Goal: Register for event/course

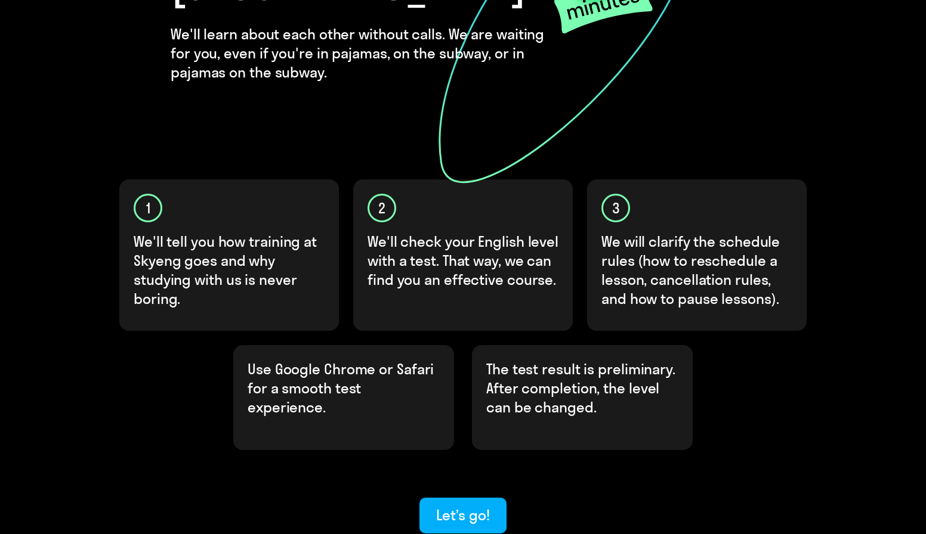
scroll to position [304, 0]
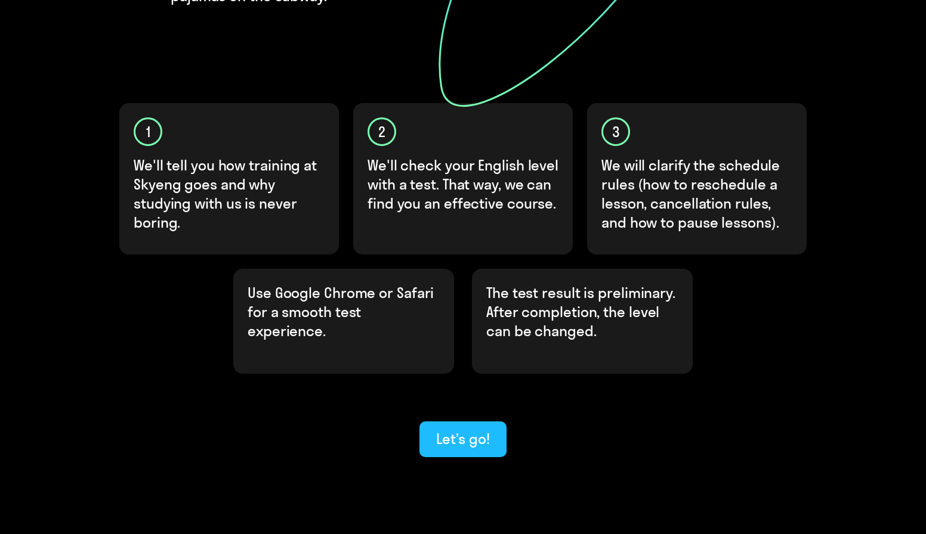
click at [468, 429] on div "Let’s go!" at bounding box center [462, 438] width 53 height 19
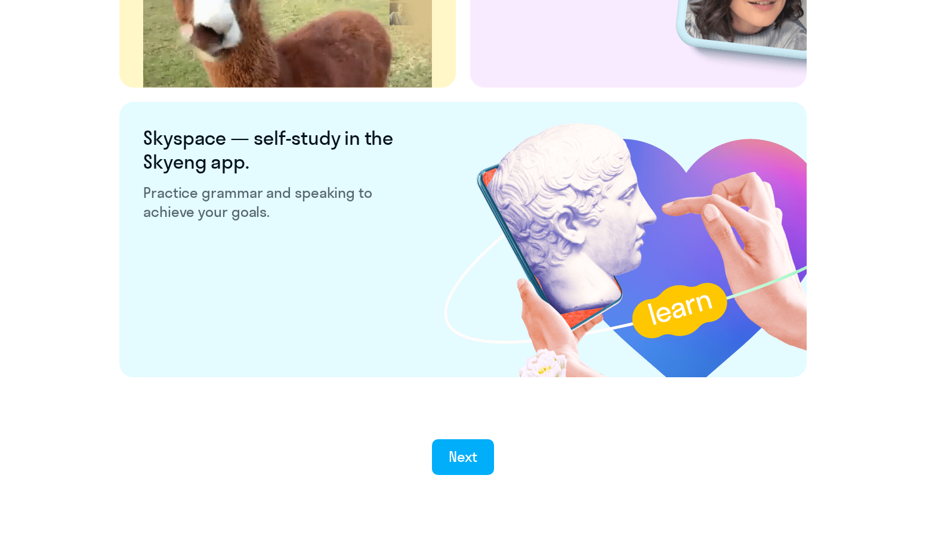
scroll to position [2230, 0]
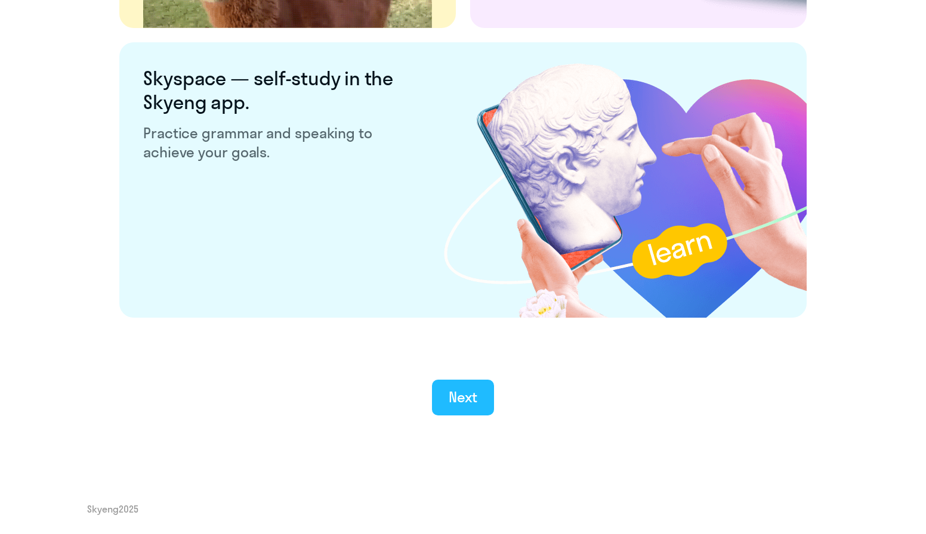
click at [469, 397] on div "Next" at bounding box center [462, 397] width 29 height 19
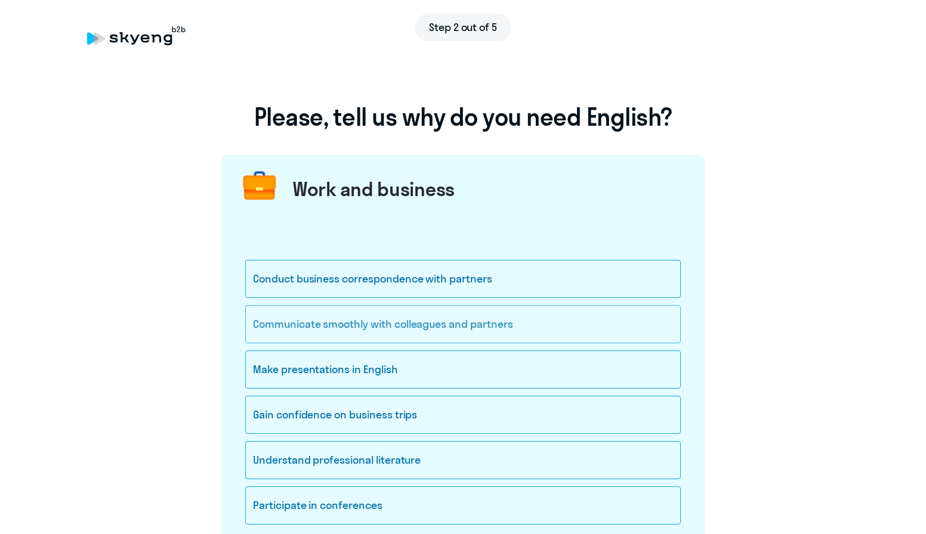
click at [451, 326] on div "Communicate smoothly with colleagues and partners" at bounding box center [462, 324] width 435 height 38
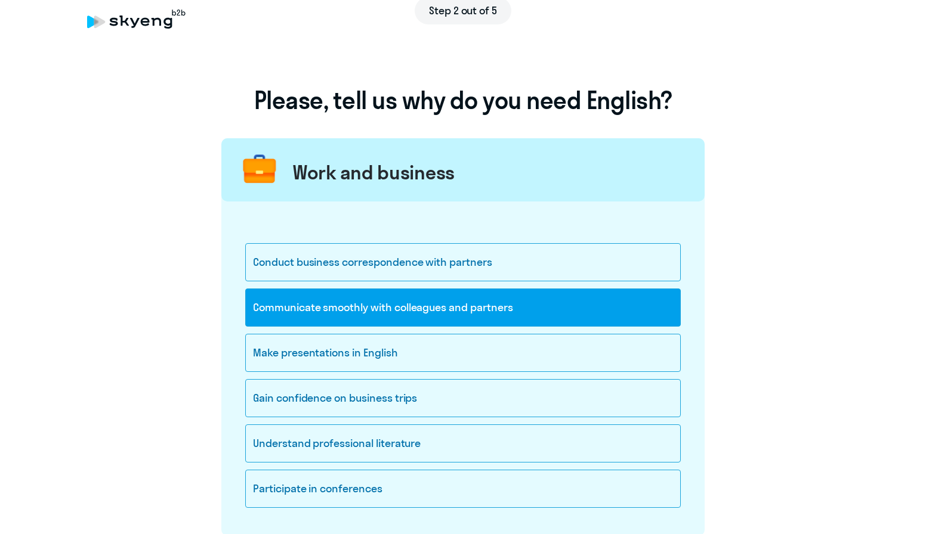
scroll to position [18, 0]
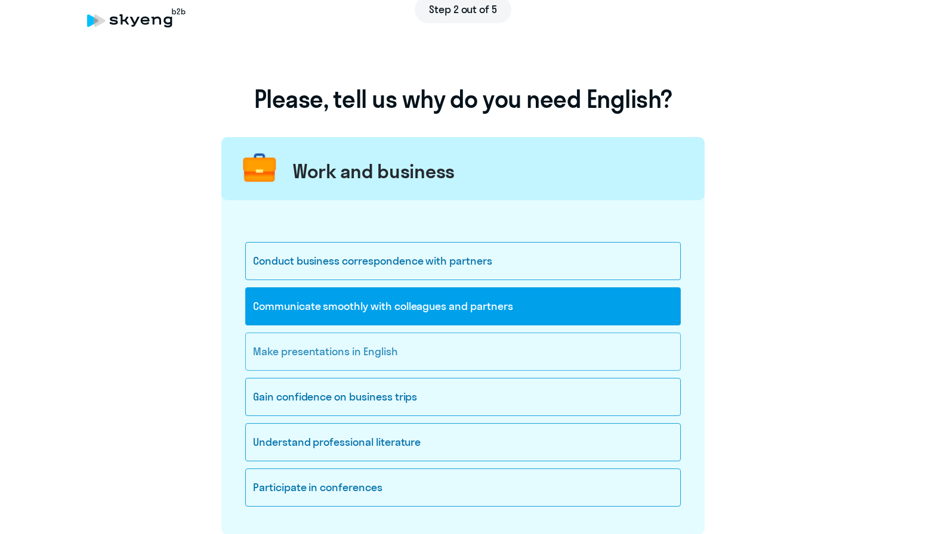
click at [358, 357] on div "Make presentations in English" at bounding box center [462, 352] width 435 height 38
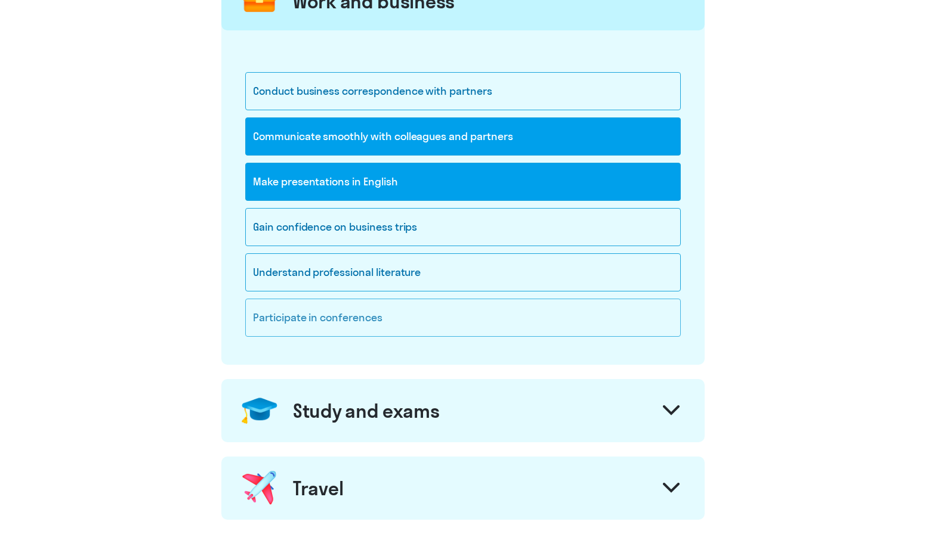
scroll to position [230, 0]
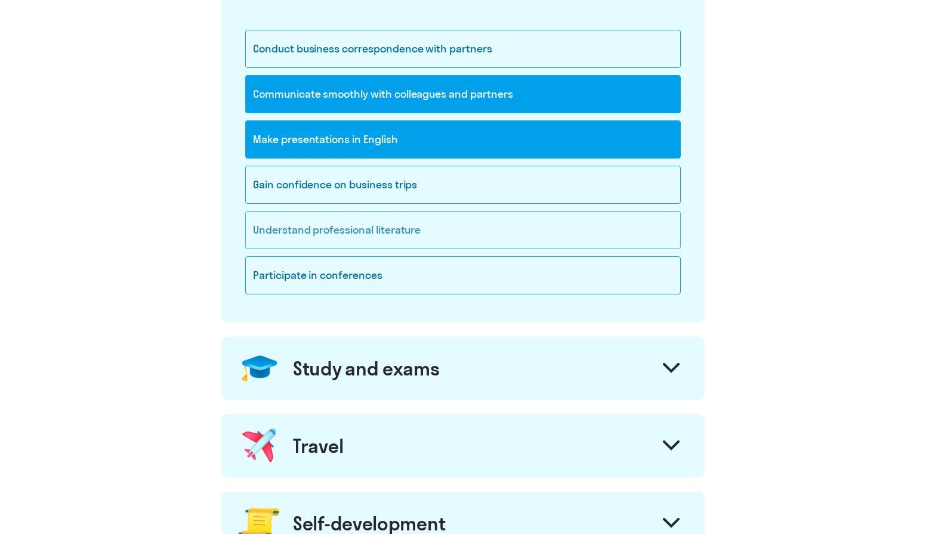
click at [293, 243] on div "Understand professional literature" at bounding box center [462, 230] width 435 height 38
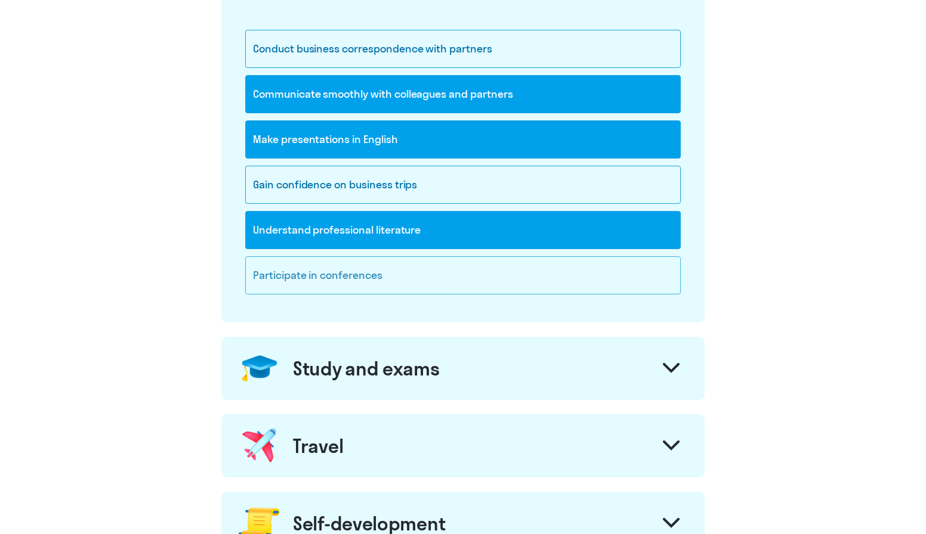
click at [311, 273] on div "Participate in conferences" at bounding box center [462, 275] width 435 height 38
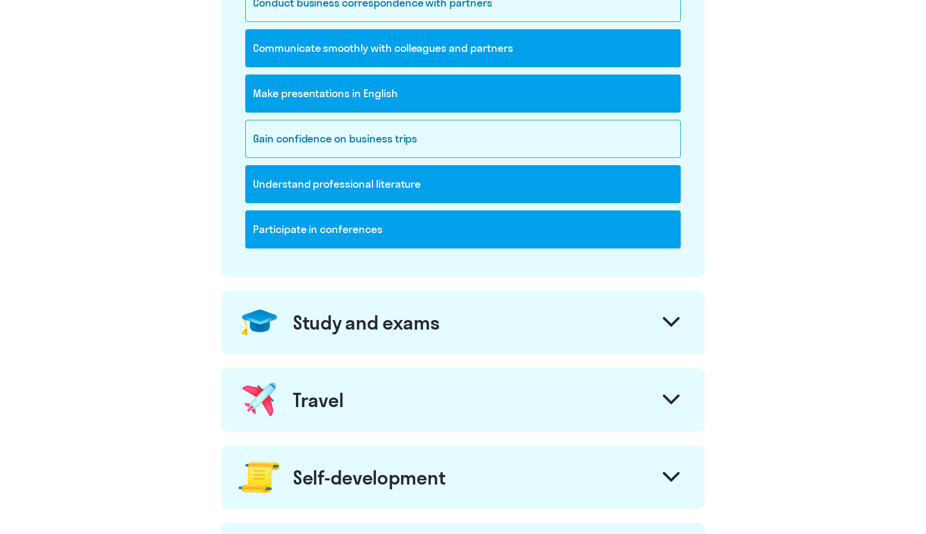
scroll to position [439, 0]
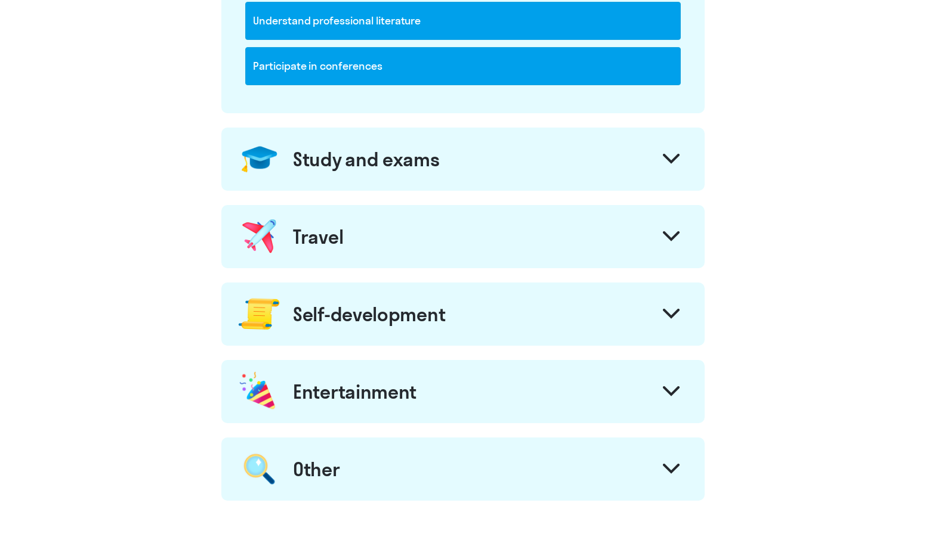
click at [377, 177] on div "Study and exams" at bounding box center [462, 159] width 483 height 63
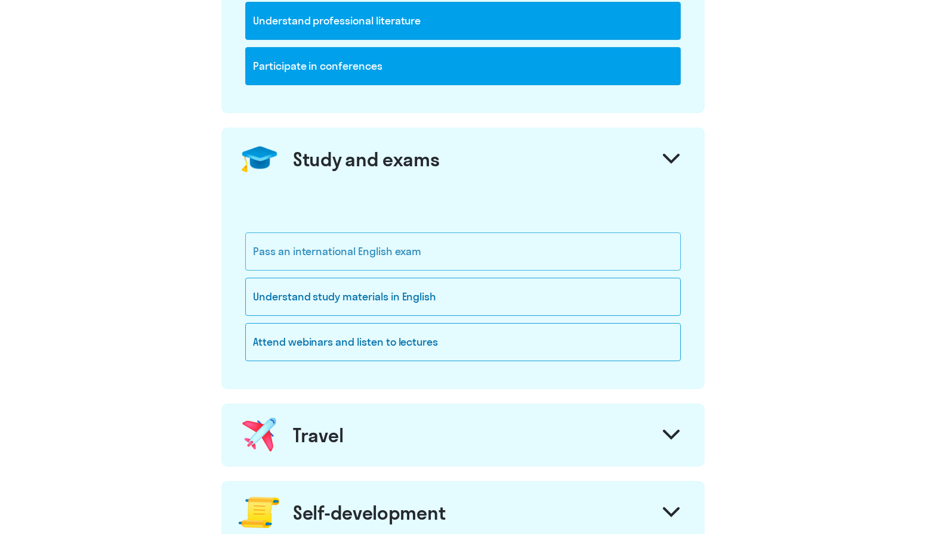
click at [451, 249] on div "Pass an international English exam" at bounding box center [462, 252] width 435 height 38
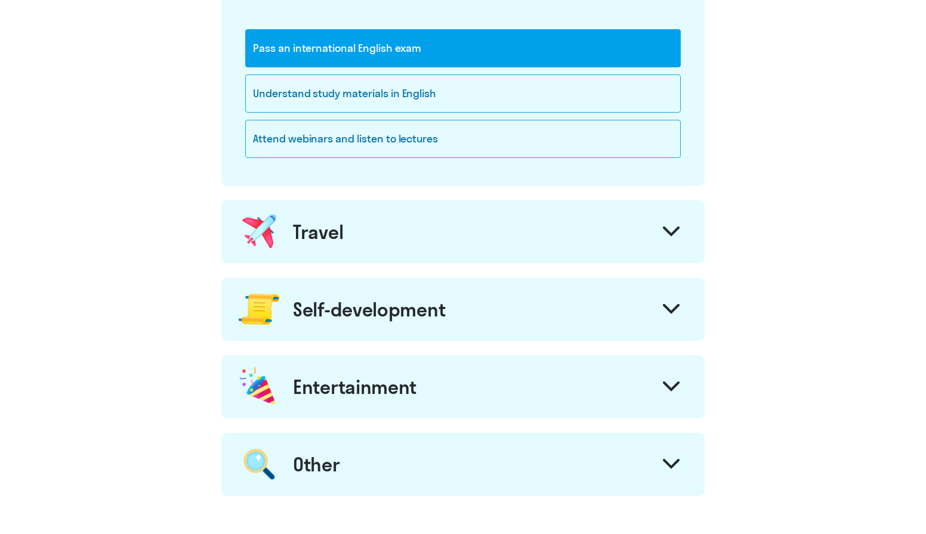
scroll to position [645, 0]
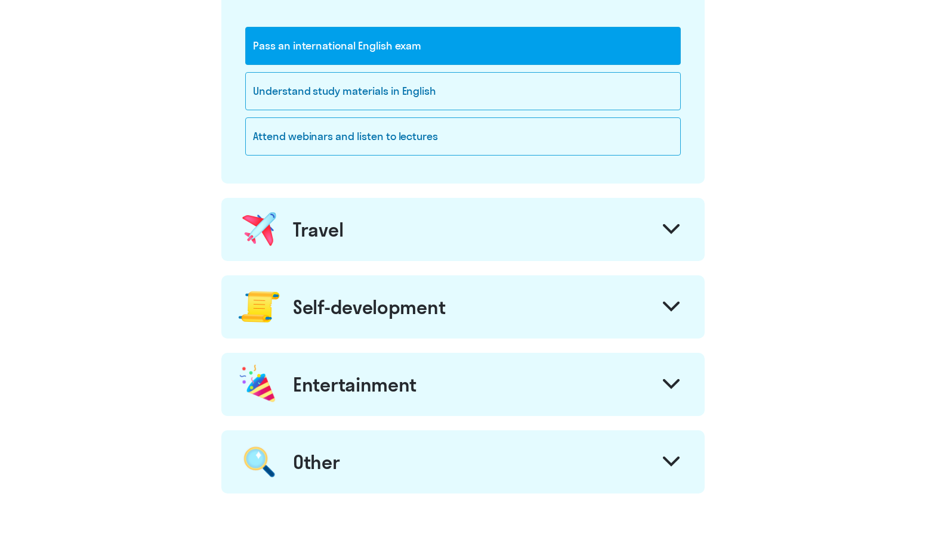
click at [372, 295] on div "Self-development" at bounding box center [369, 307] width 152 height 24
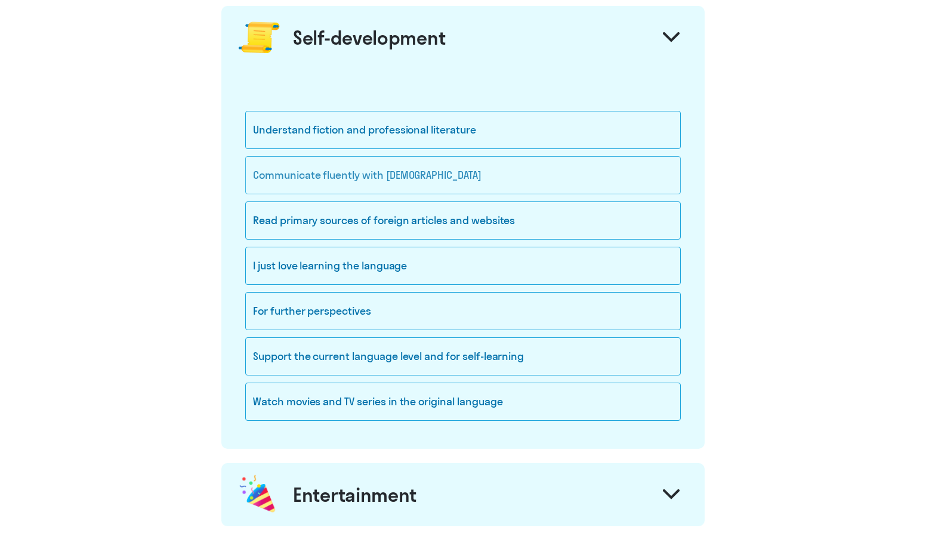
scroll to position [928, 0]
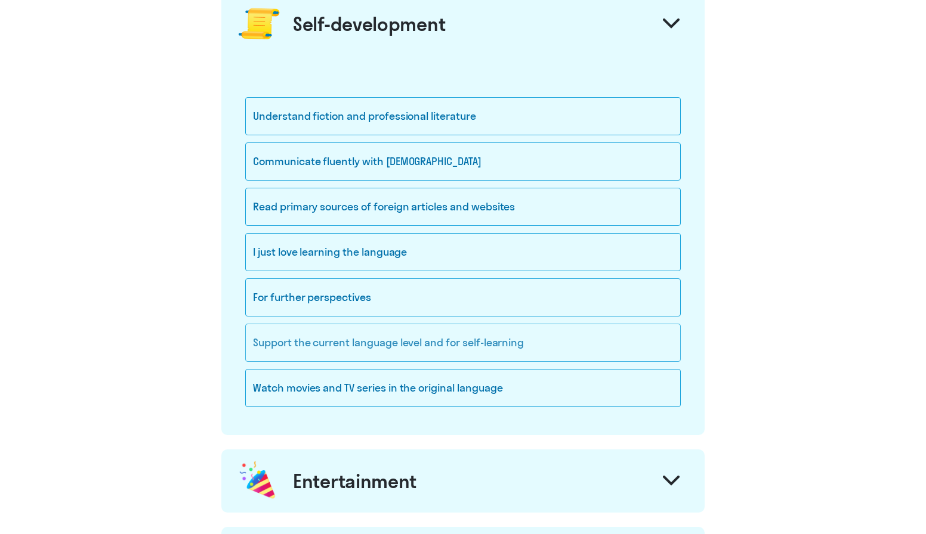
click at [531, 348] on div "Support the current language level and for self-learning" at bounding box center [462, 343] width 435 height 38
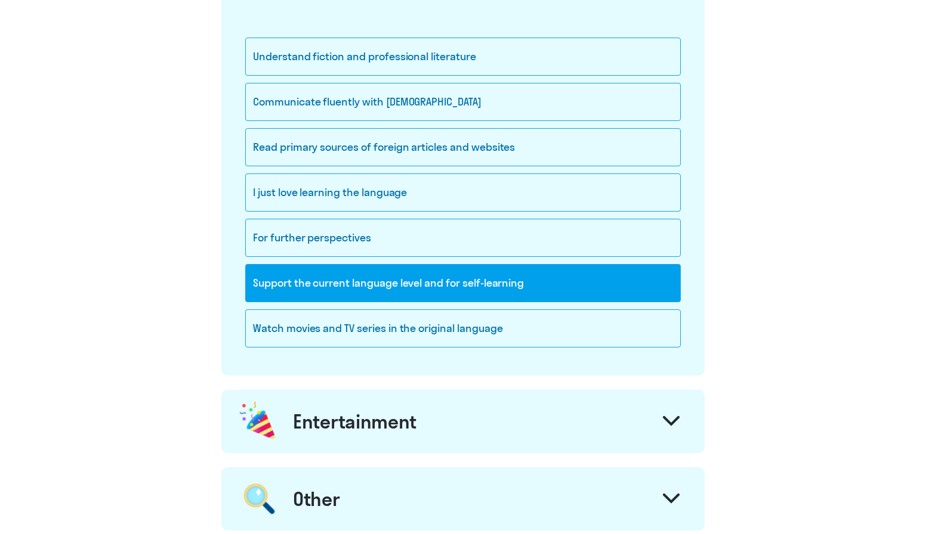
scroll to position [1159, 0]
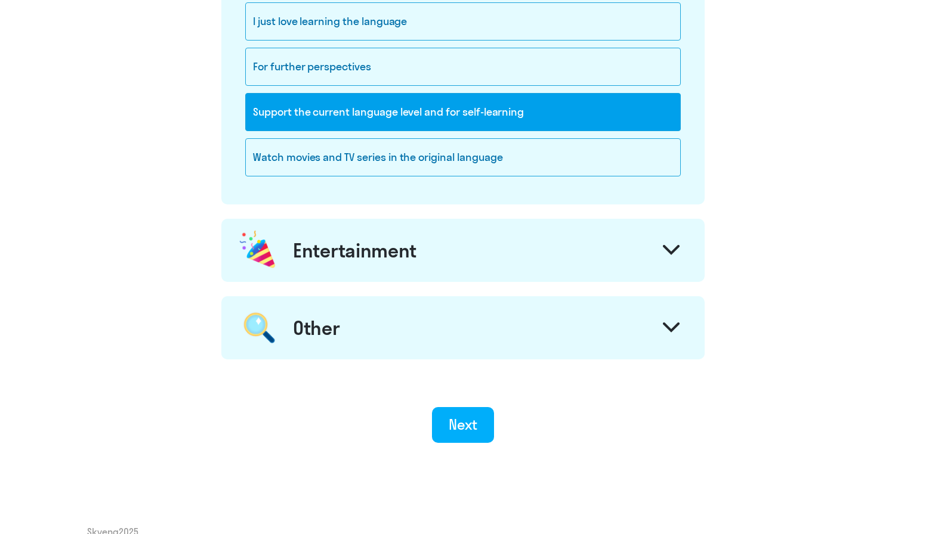
click at [414, 324] on div "Other" at bounding box center [462, 327] width 483 height 63
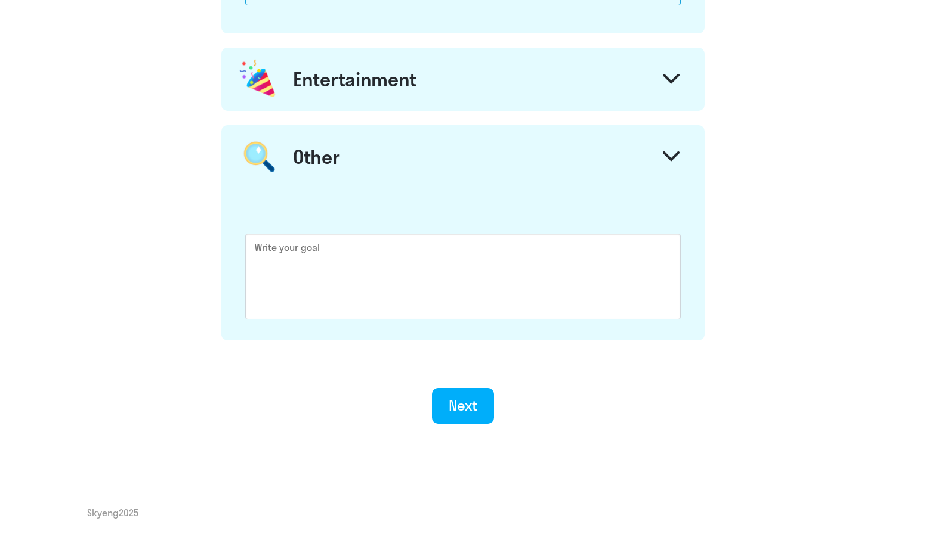
scroll to position [1334, 0]
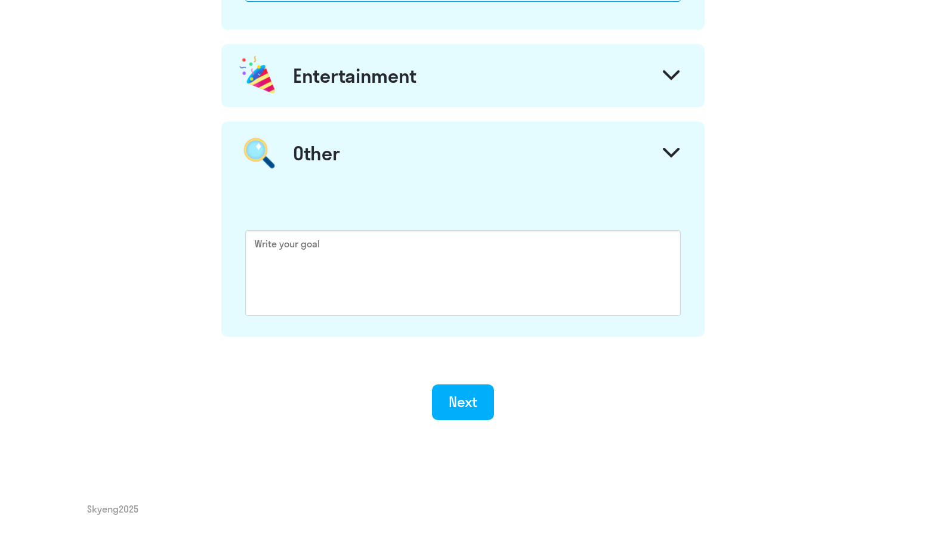
click at [338, 76] on div "Entertainment" at bounding box center [354, 76] width 123 height 24
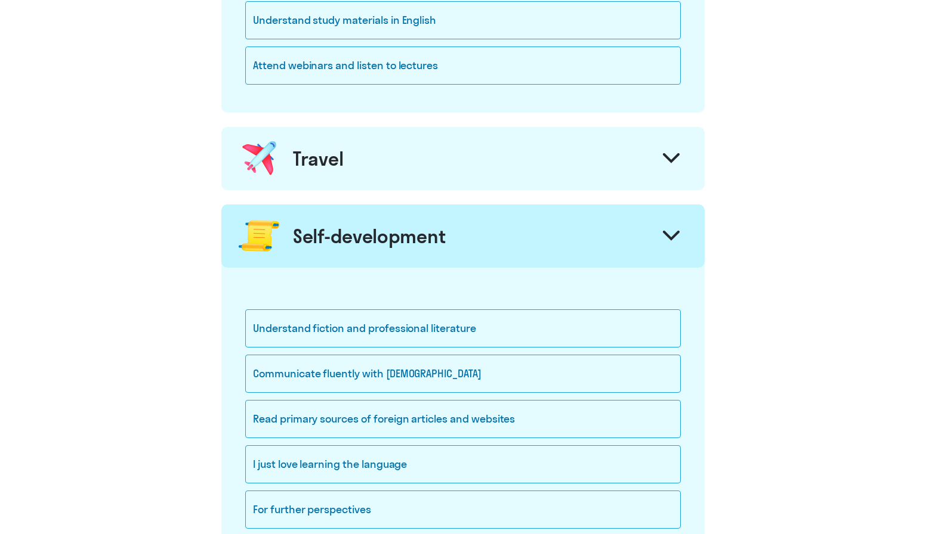
scroll to position [497, 0]
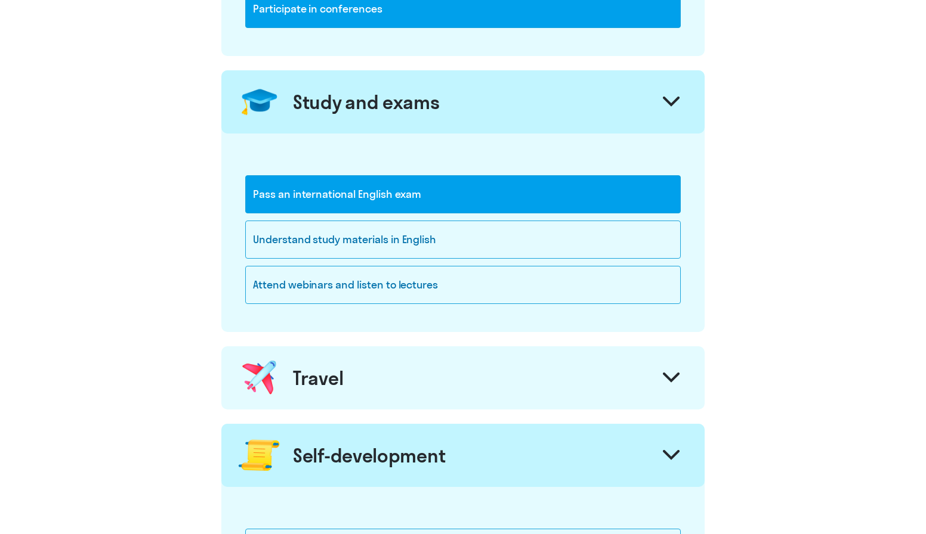
click at [375, 371] on div "Travel" at bounding box center [462, 377] width 483 height 63
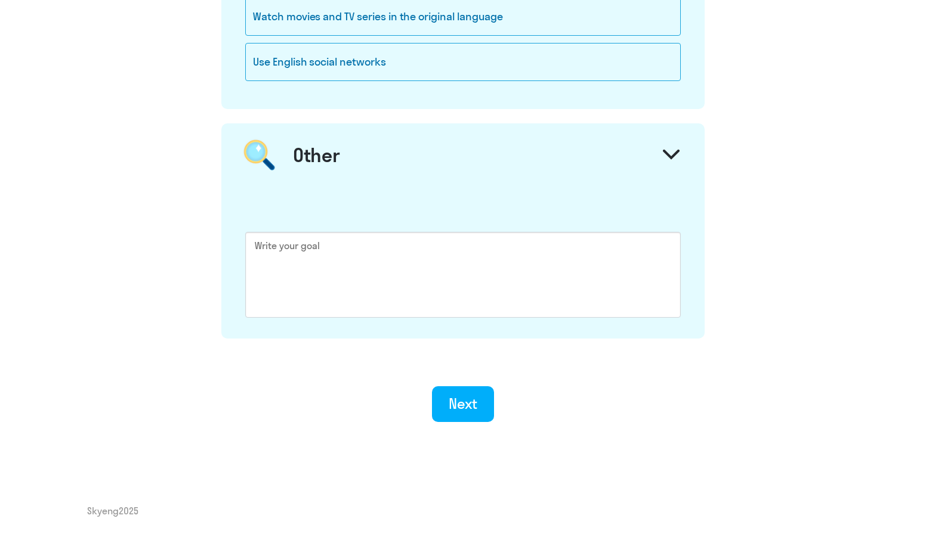
scroll to position [1776, 0]
click at [479, 406] on button "Next" at bounding box center [463, 403] width 63 height 36
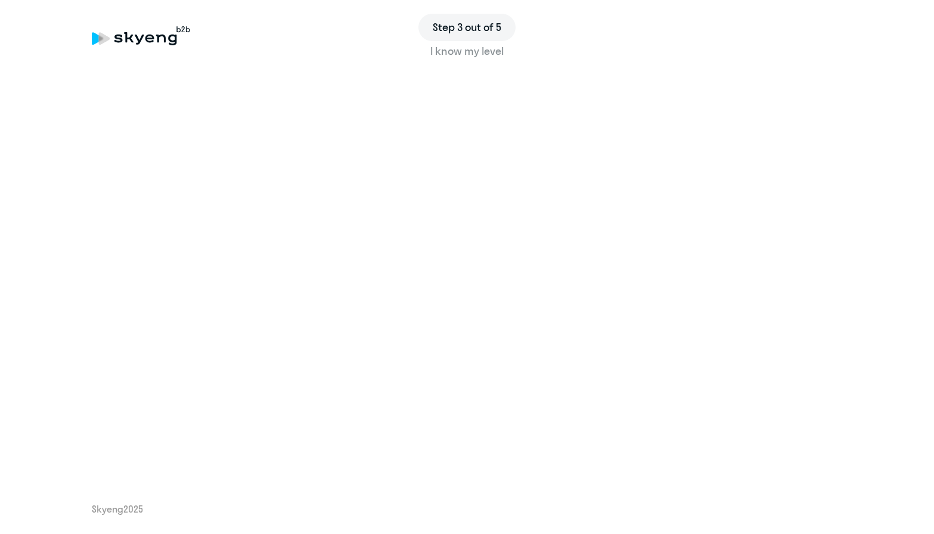
click at [482, 24] on span "Step 3 out of 5" at bounding box center [467, 28] width 68 height 16
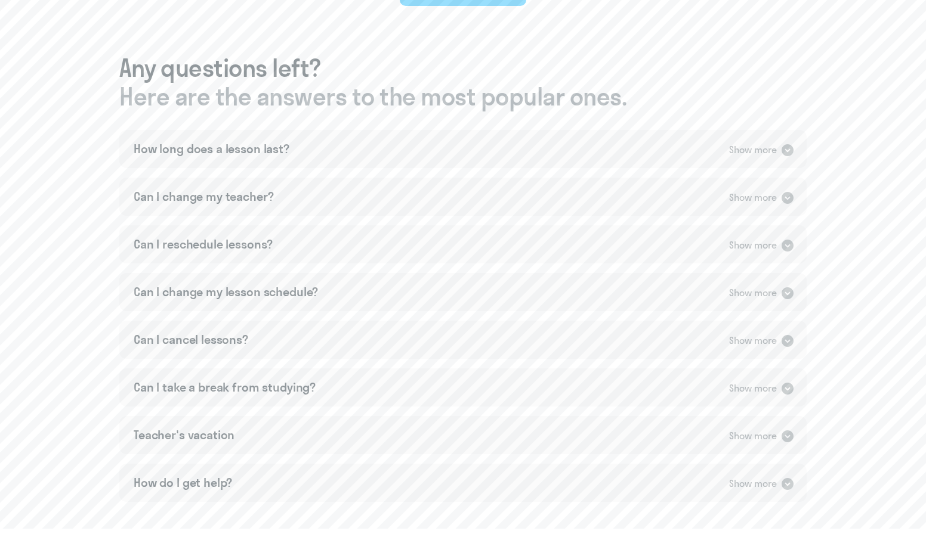
scroll to position [763, 0]
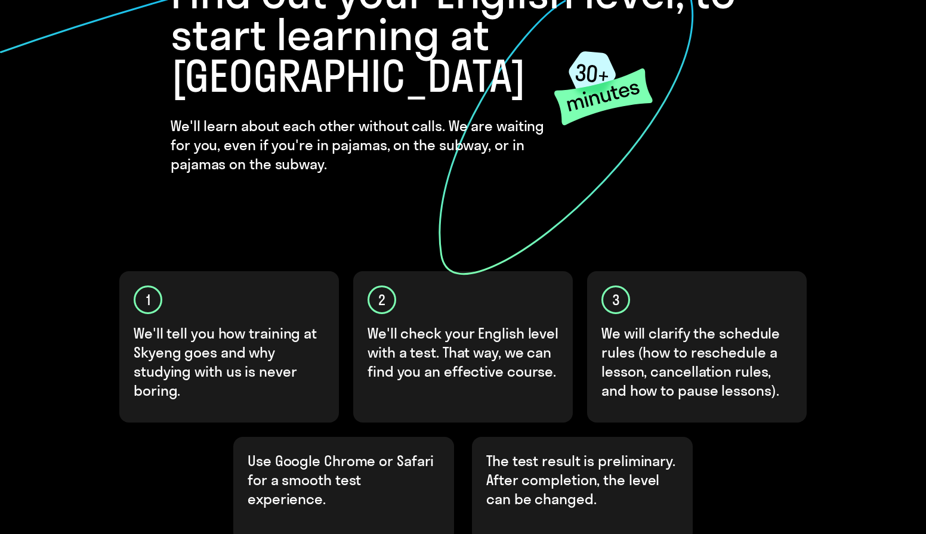
scroll to position [304, 0]
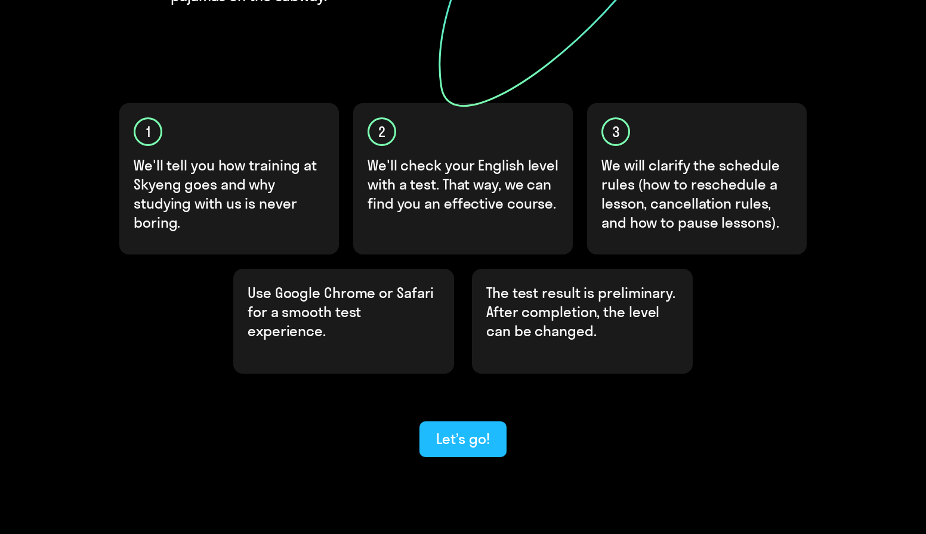
click at [447, 429] on div "Let’s go!" at bounding box center [462, 438] width 53 height 19
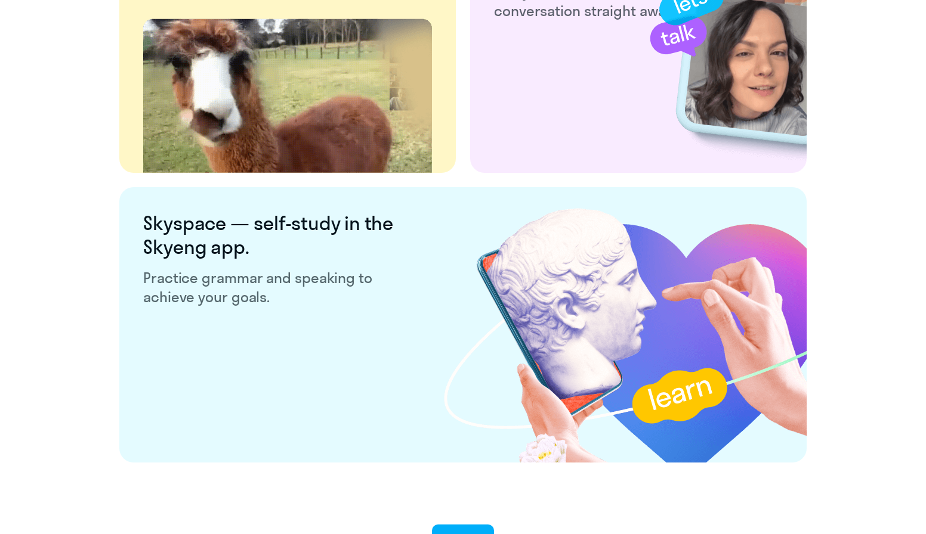
scroll to position [2230, 0]
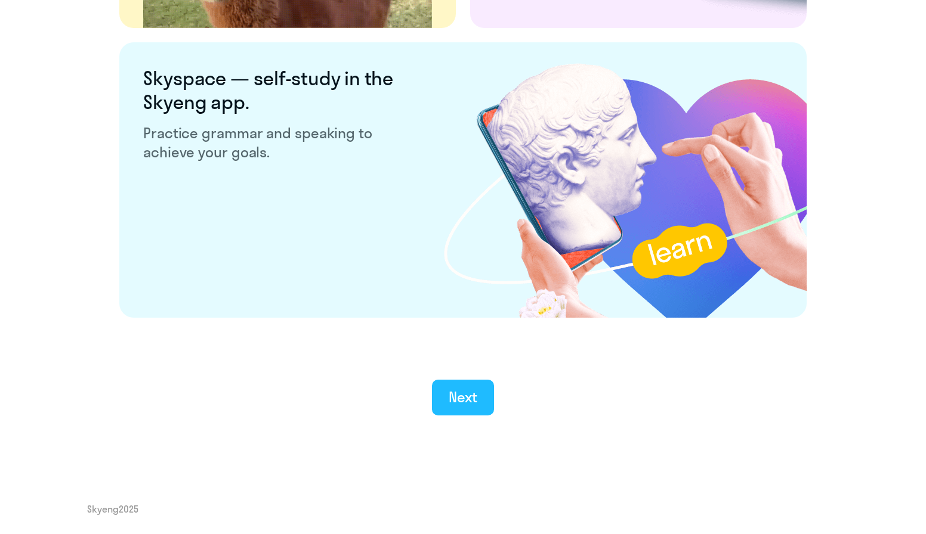
click at [446, 388] on button "Next" at bounding box center [463, 398] width 63 height 36
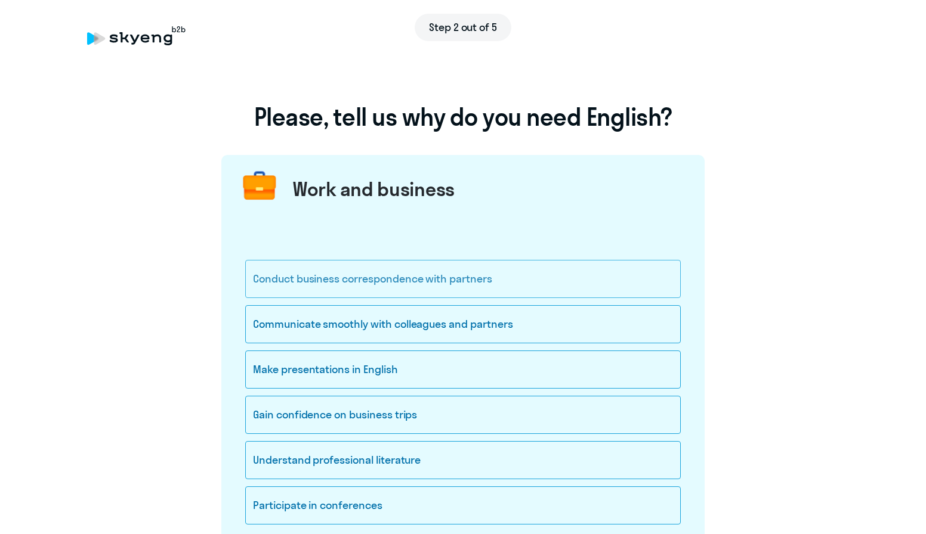
click at [367, 287] on div "Conduct business correspondence with partners" at bounding box center [462, 279] width 435 height 38
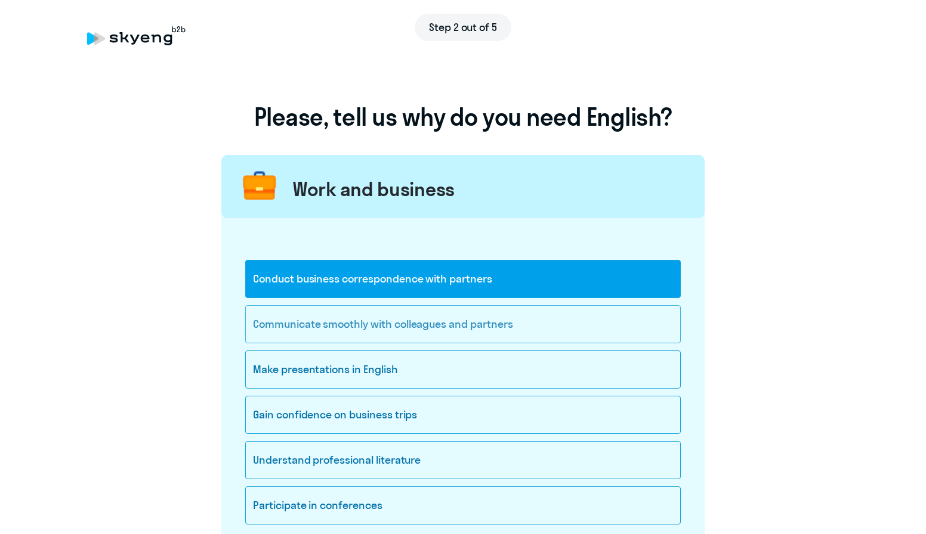
click at [370, 319] on div "Communicate smoothly with colleagues and partners" at bounding box center [462, 324] width 435 height 38
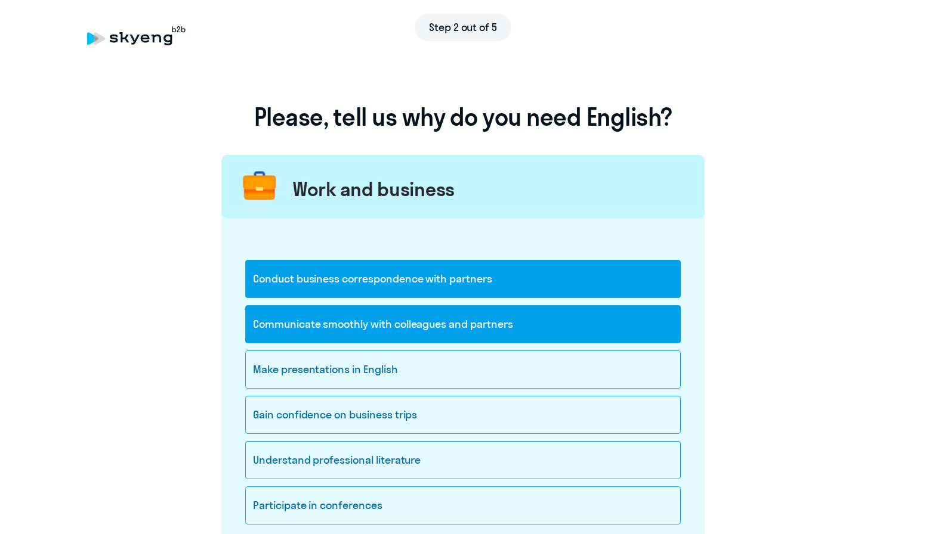
scroll to position [18, 0]
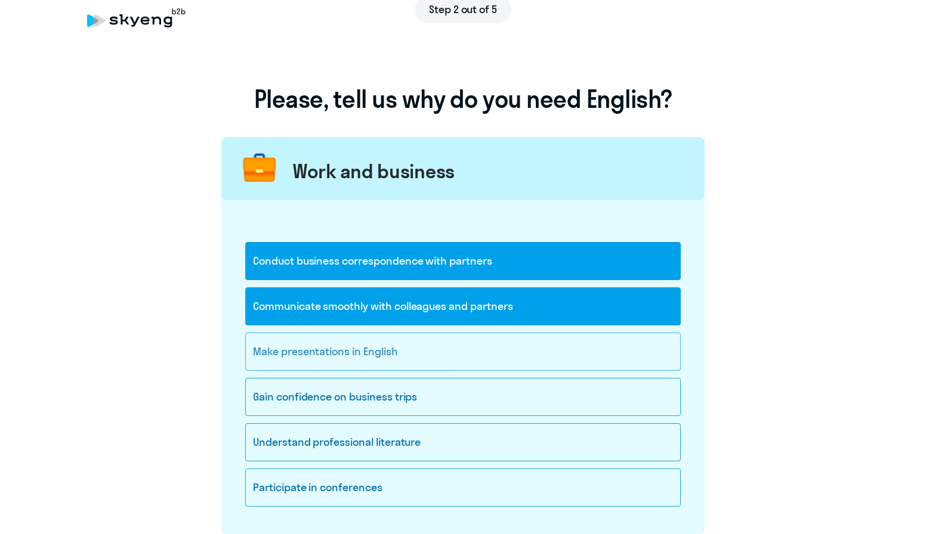
click at [355, 343] on div "Make presentations in English" at bounding box center [462, 352] width 435 height 38
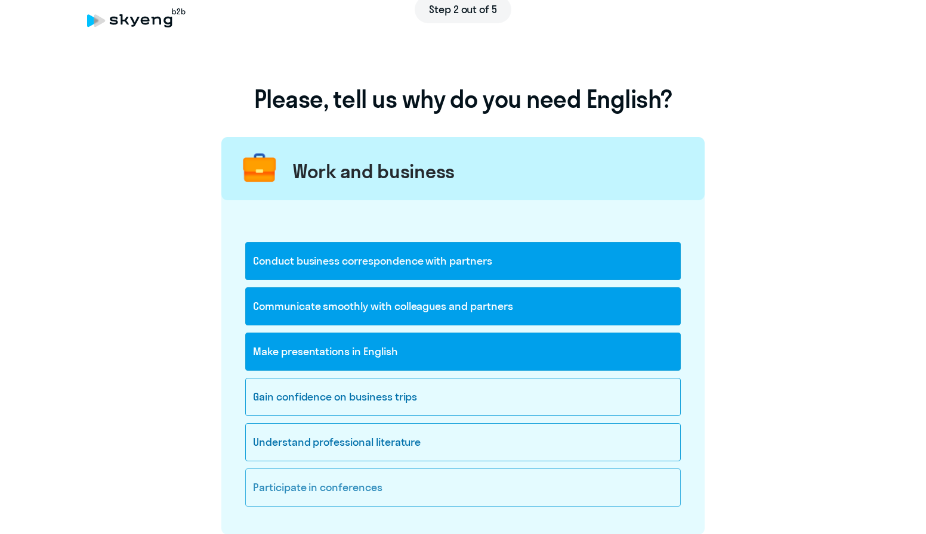
click at [369, 493] on div "Participate in conferences" at bounding box center [462, 488] width 435 height 38
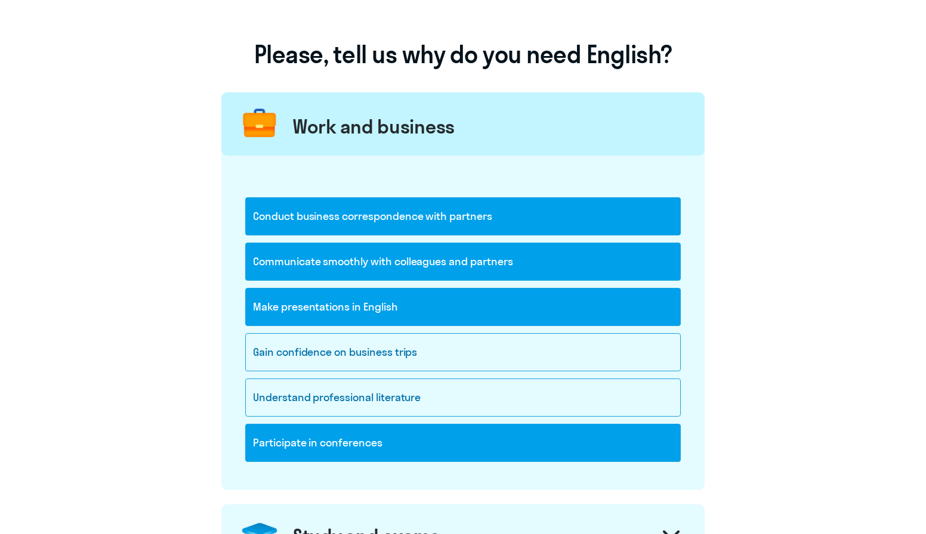
scroll to position [397, 0]
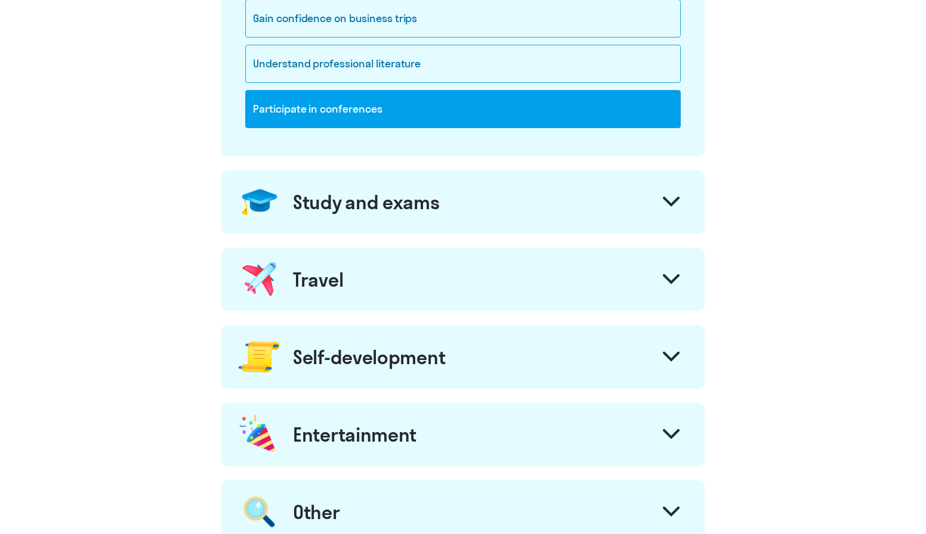
click at [357, 213] on div "Study and exams" at bounding box center [366, 202] width 147 height 24
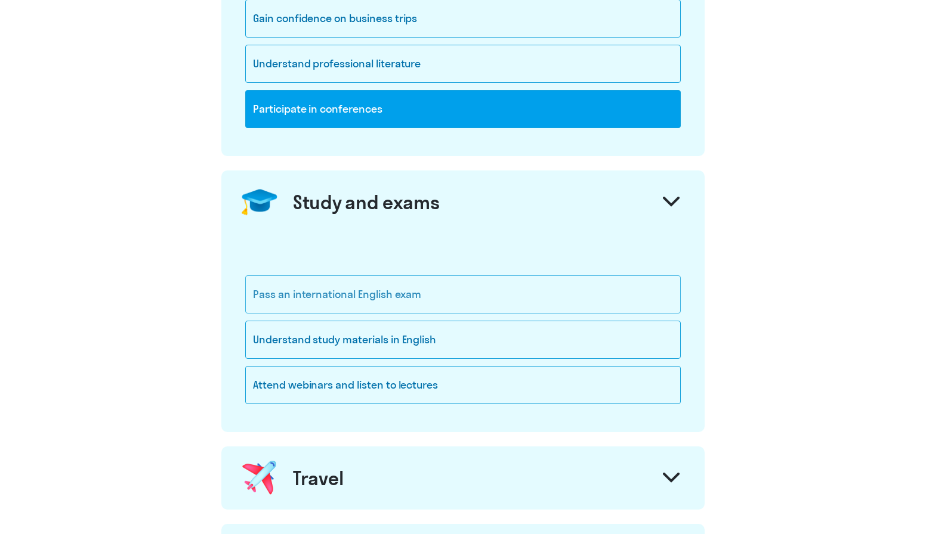
click at [372, 292] on div "Pass an international English exam" at bounding box center [462, 295] width 435 height 38
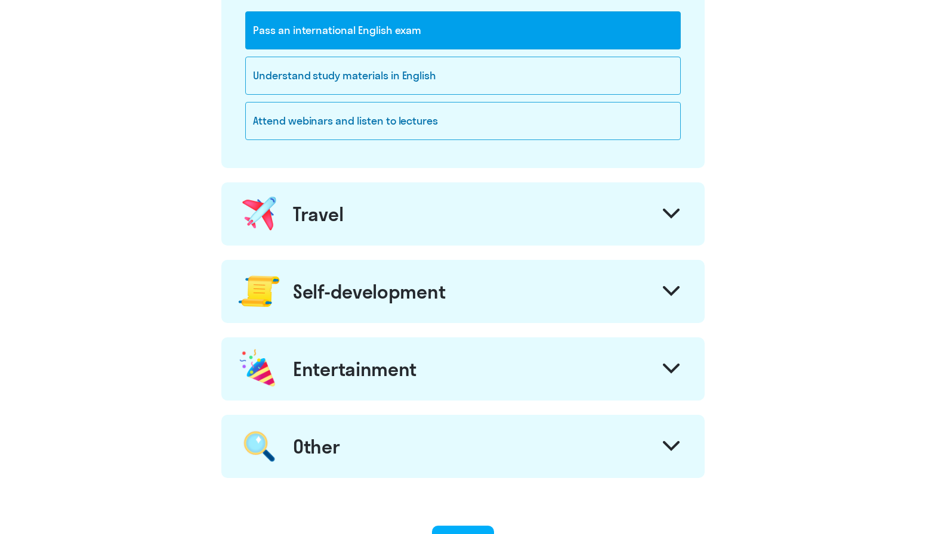
scroll to position [741, 0]
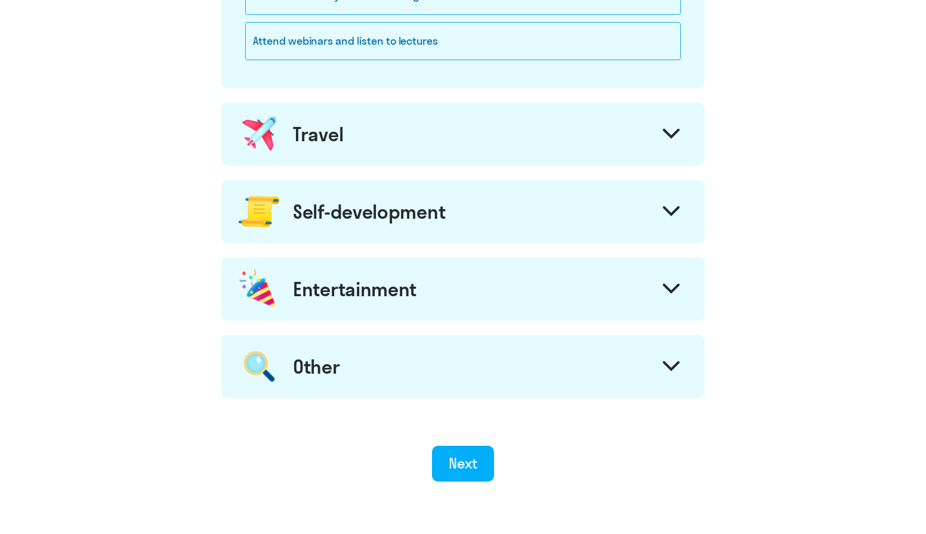
click at [373, 209] on div "Self-development" at bounding box center [369, 212] width 152 height 24
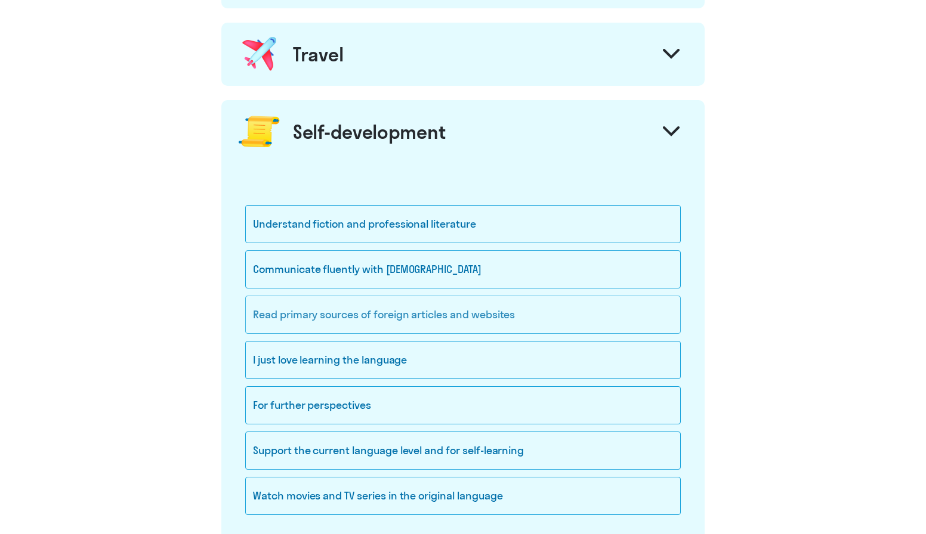
scroll to position [824, 0]
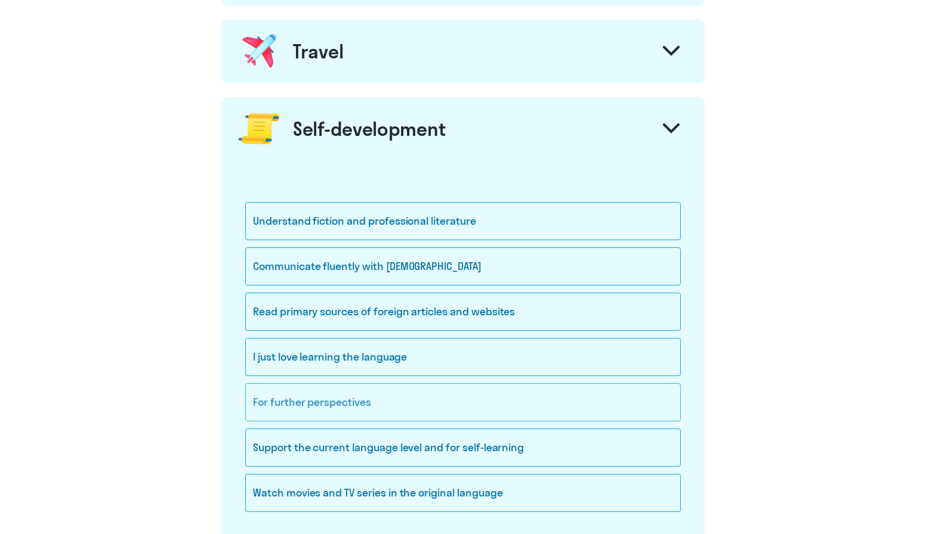
click at [327, 410] on div "For further perspectives" at bounding box center [462, 402] width 435 height 38
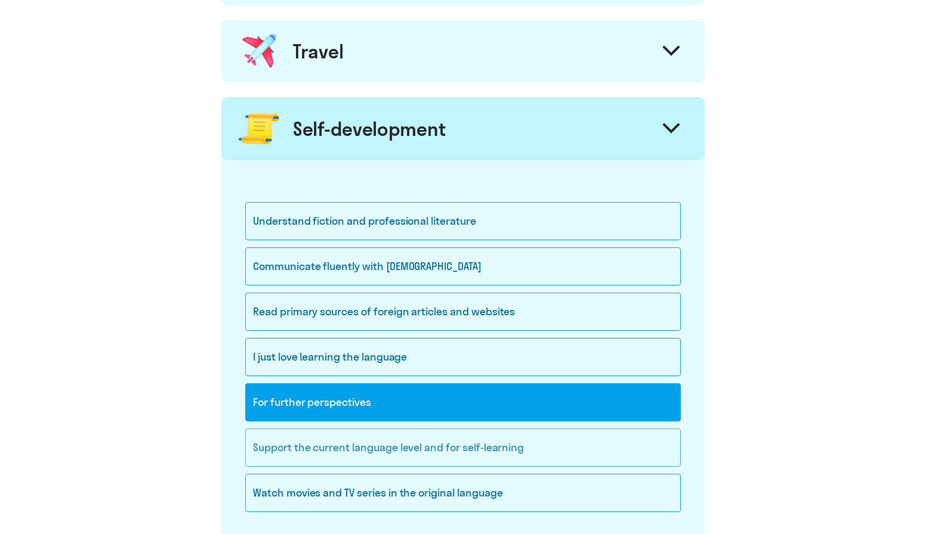
click at [331, 457] on div "Support the current language level and for self-learning" at bounding box center [462, 448] width 435 height 38
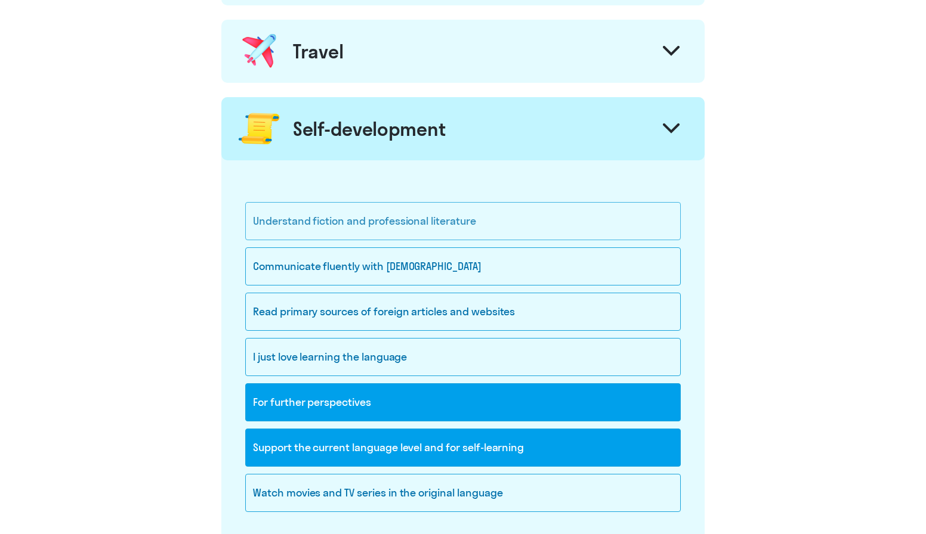
click at [414, 228] on div "Understand fiction and professional literature" at bounding box center [462, 221] width 435 height 38
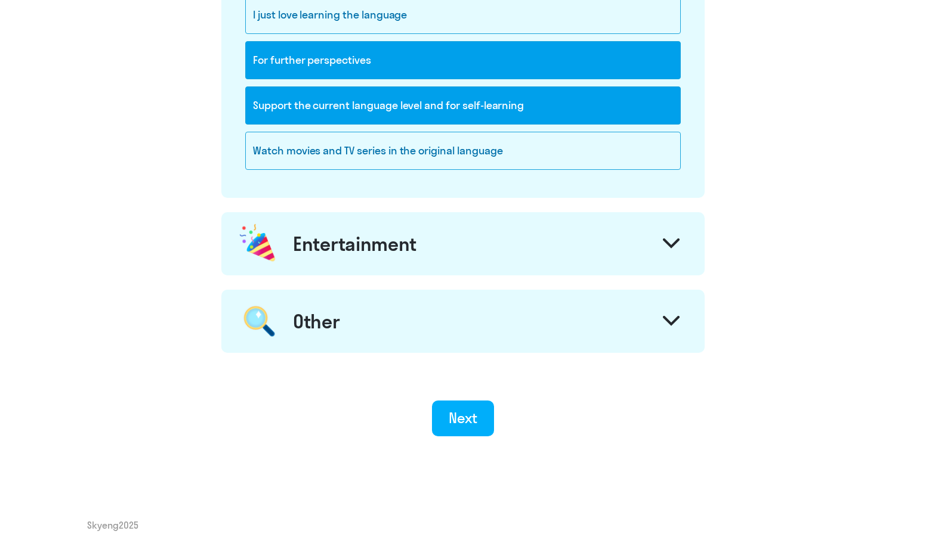
scroll to position [1182, 0]
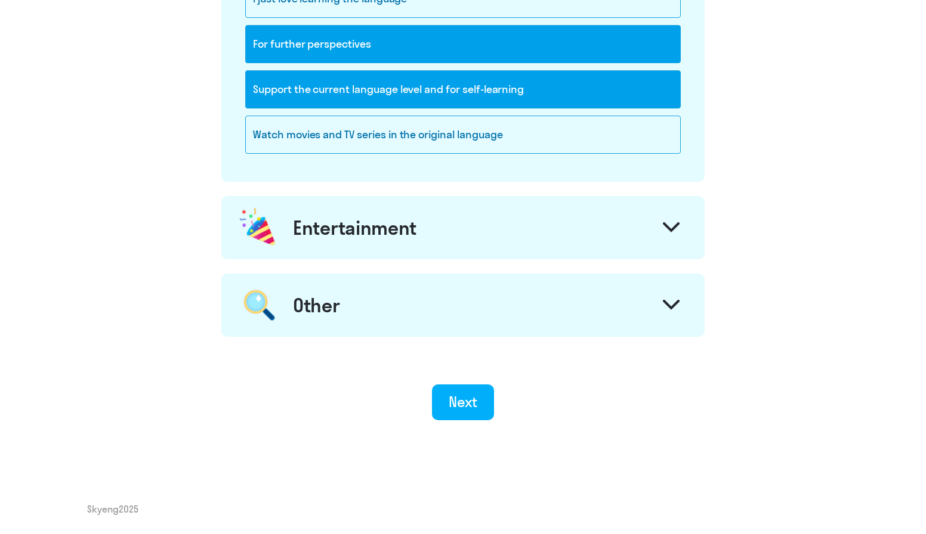
click at [414, 228] on div "Entertainment" at bounding box center [354, 228] width 123 height 24
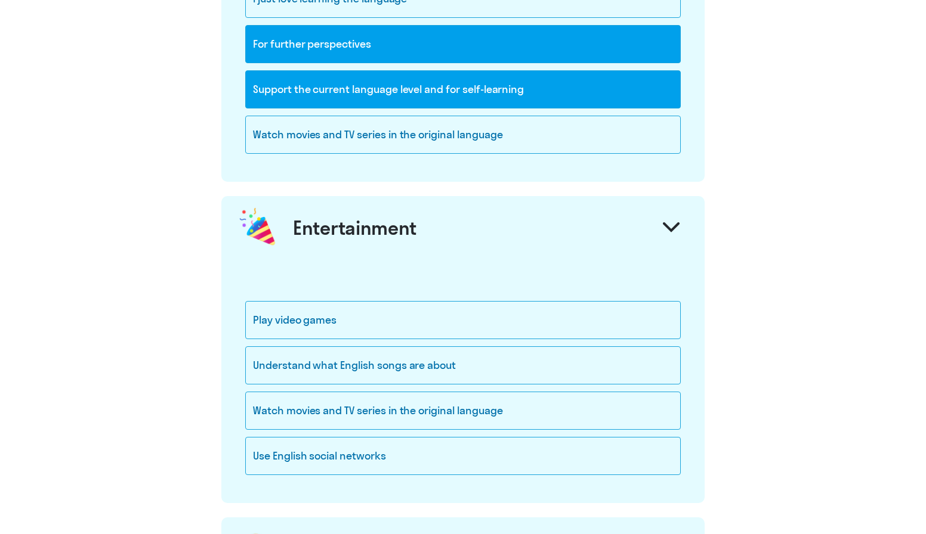
click at [414, 228] on div "Entertainment" at bounding box center [354, 228] width 123 height 24
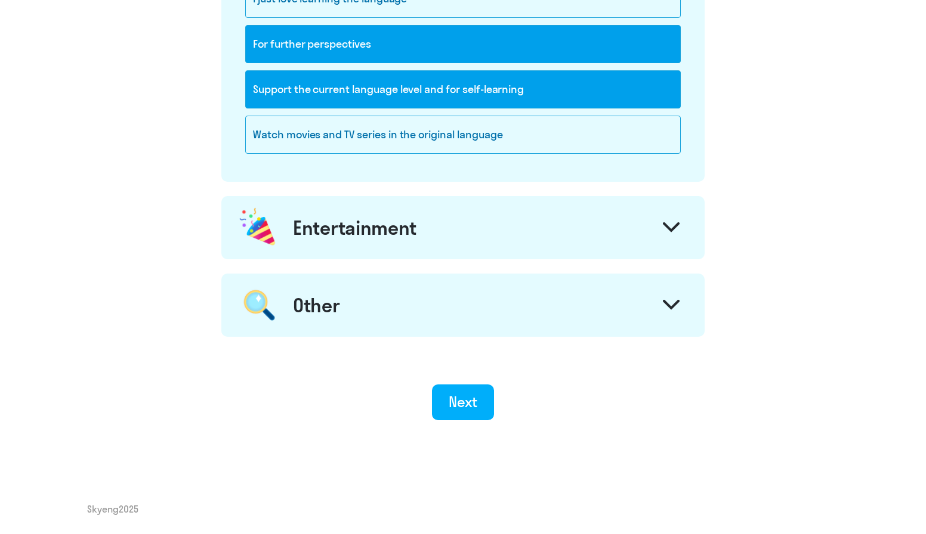
click at [372, 302] on div "Other" at bounding box center [462, 305] width 483 height 63
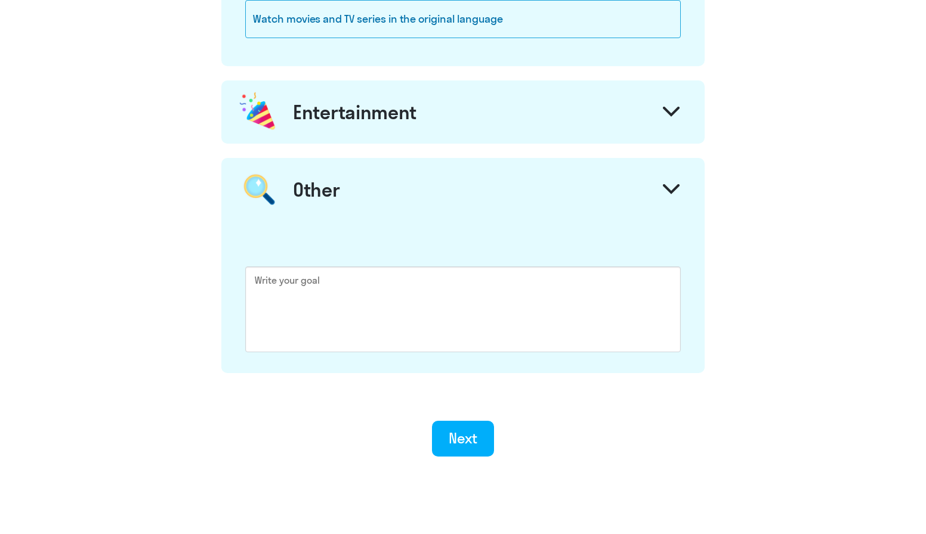
scroll to position [1334, 0]
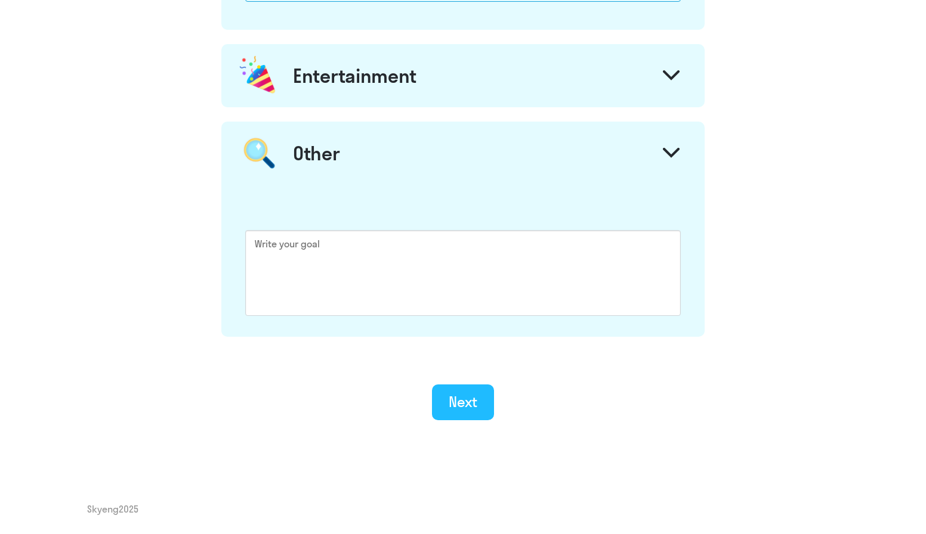
click at [460, 414] on button "Next" at bounding box center [463, 403] width 63 height 36
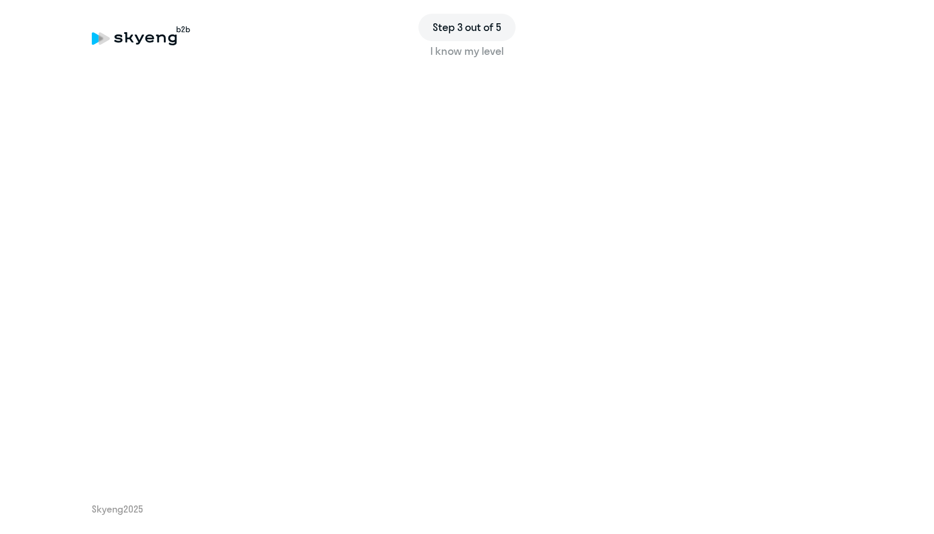
click at [473, 56] on div "I know my level" at bounding box center [467, 52] width 751 height 16
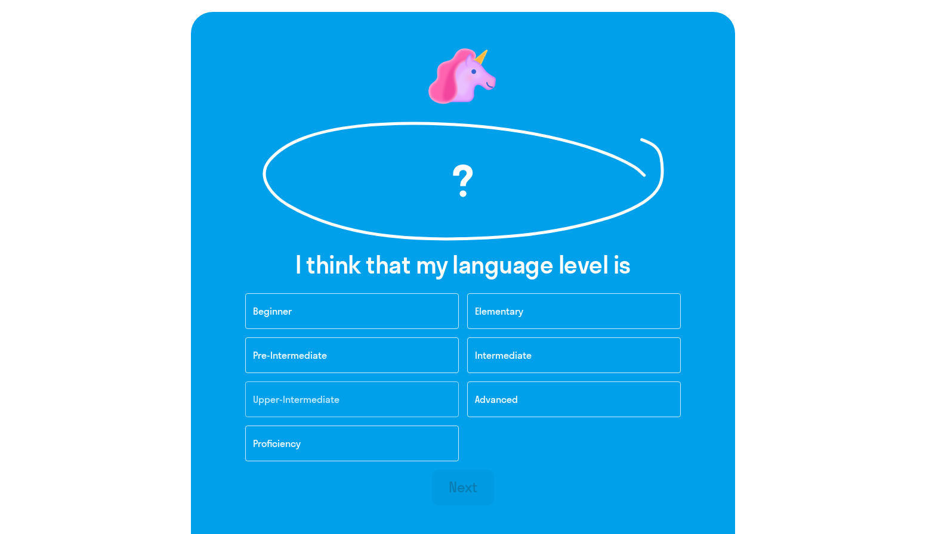
scroll to position [69, 0]
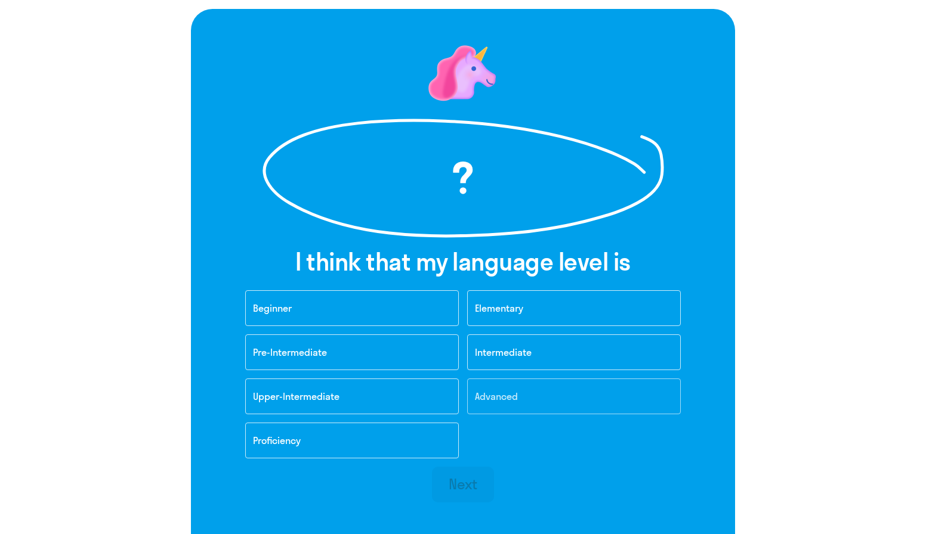
click at [503, 402] on button "Advanced" at bounding box center [573, 397] width 213 height 36
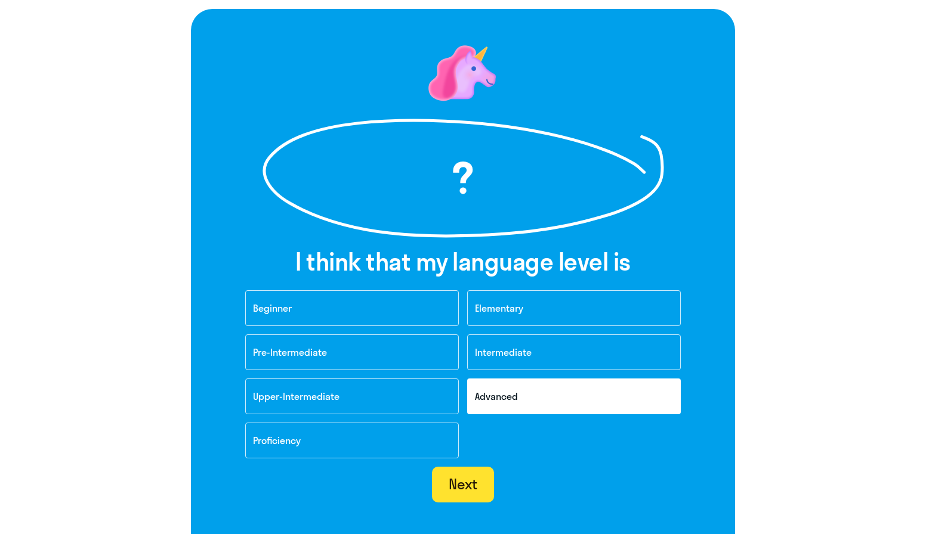
click at [471, 490] on div "Next" at bounding box center [462, 484] width 29 height 19
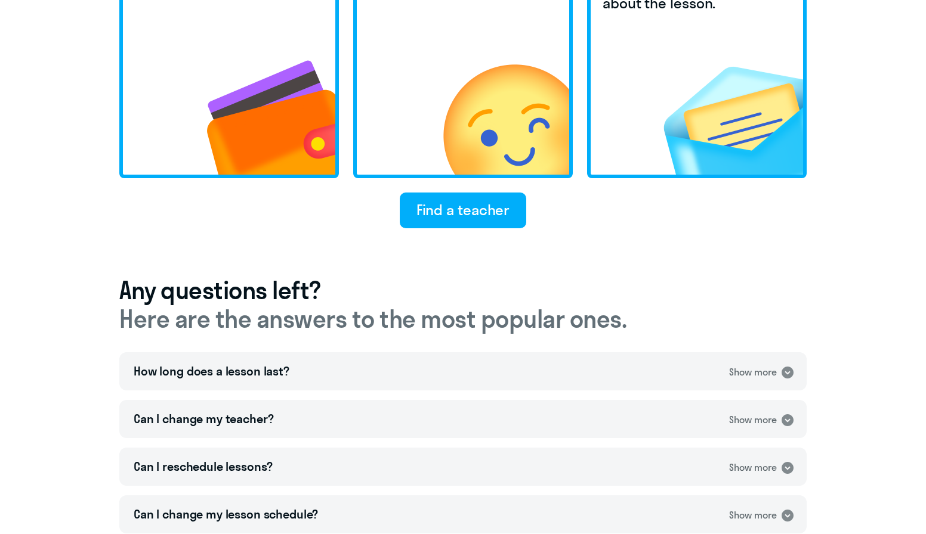
scroll to position [412, 0]
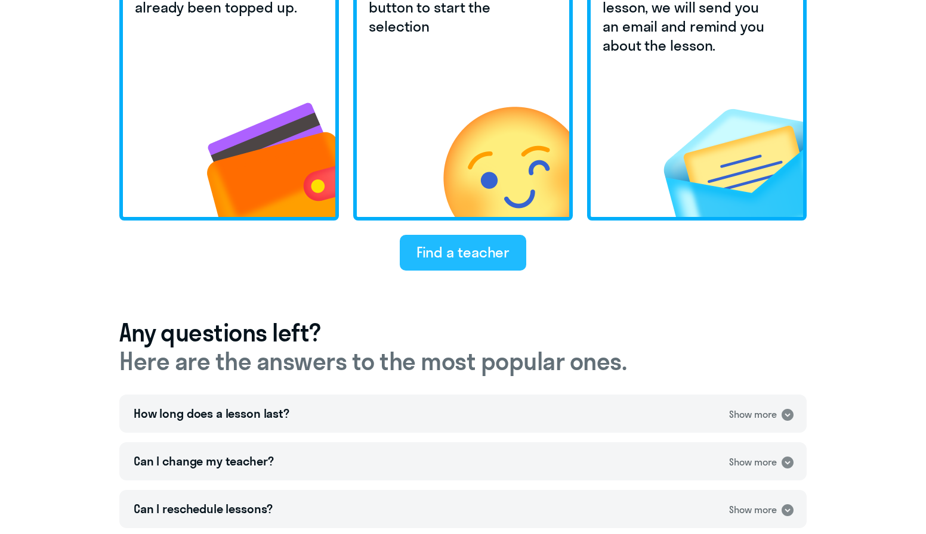
click at [430, 249] on div "Find a teacher" at bounding box center [463, 252] width 94 height 19
